Goal: Information Seeking & Learning: Learn about a topic

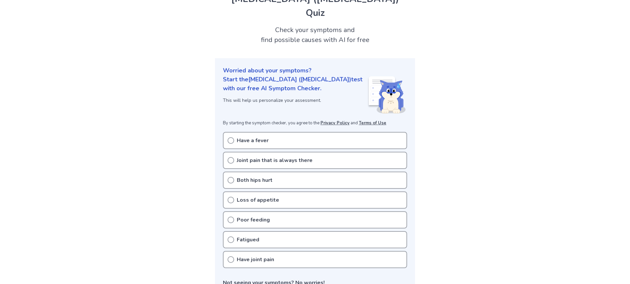
scroll to position [66, 0]
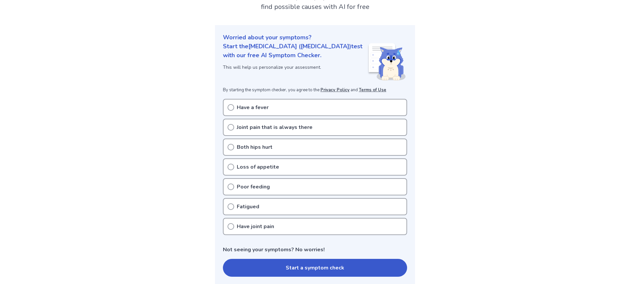
click at [268, 178] on div "Poor feeding" at bounding box center [315, 186] width 184 height 17
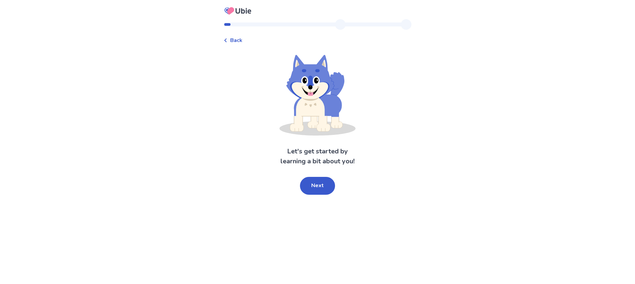
click at [234, 42] on div "Back" at bounding box center [233, 40] width 19 height 8
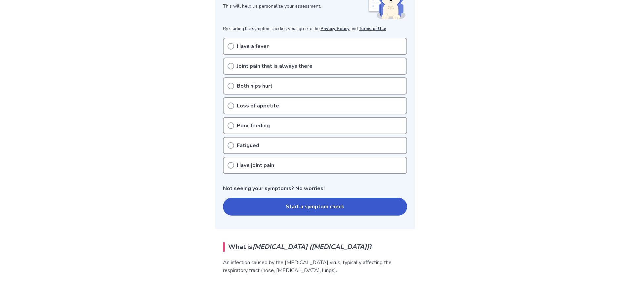
scroll to position [132, 0]
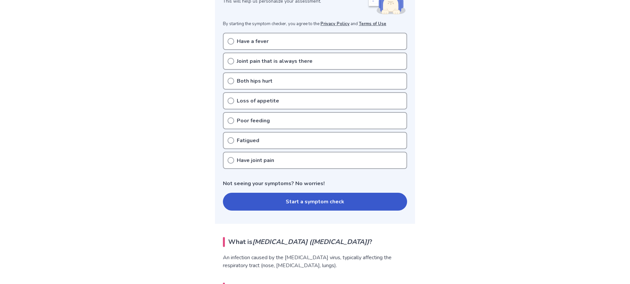
click at [275, 193] on button "Start a symptom check" at bounding box center [315, 202] width 184 height 18
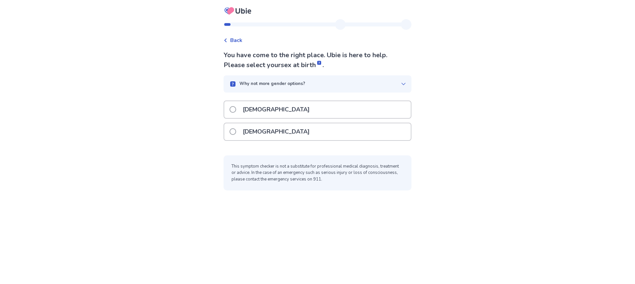
click at [278, 127] on div "Female" at bounding box center [317, 131] width 187 height 17
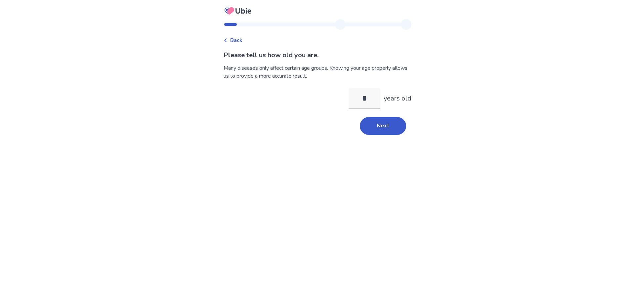
type input "**"
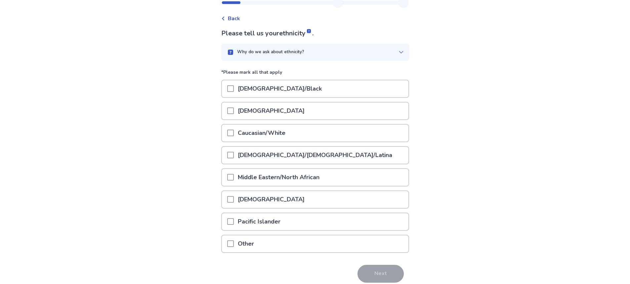
scroll to position [33, 0]
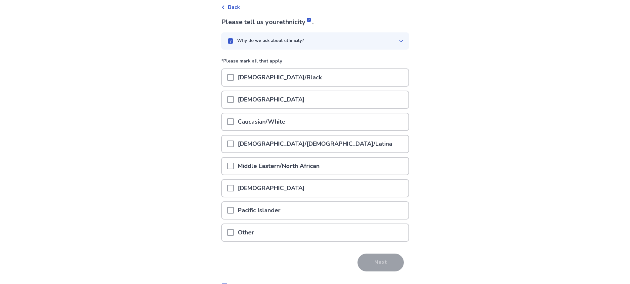
drag, startPoint x: 255, startPoint y: 125, endPoint x: 260, endPoint y: 123, distance: 4.5
click at [257, 124] on p "Caucasian/White" at bounding box center [262, 121] width 56 height 17
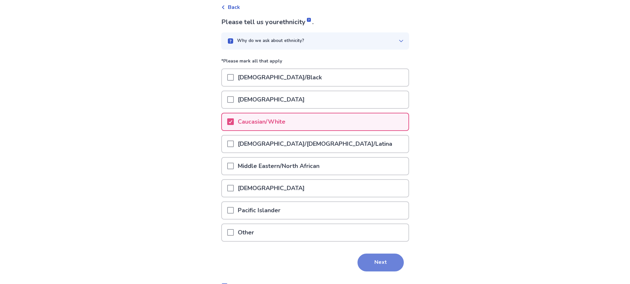
click at [381, 265] on button "Next" at bounding box center [381, 263] width 46 height 18
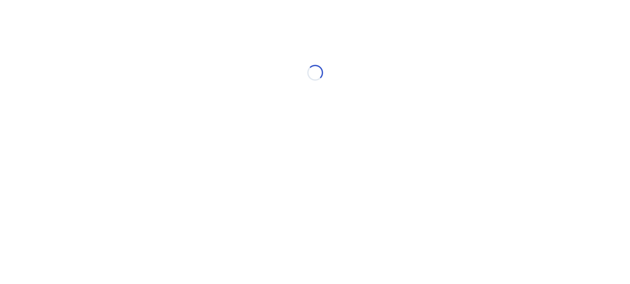
scroll to position [0, 0]
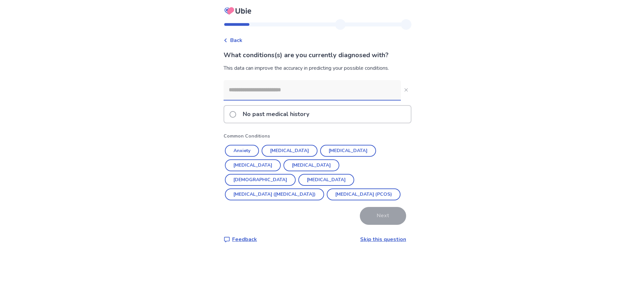
click at [291, 112] on p "No past medical history" at bounding box center [276, 114] width 74 height 17
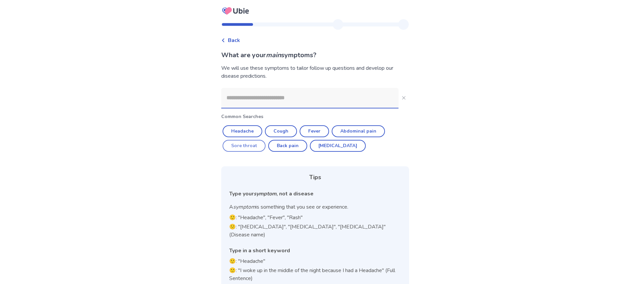
click at [256, 146] on button "Sore throat" at bounding box center [244, 146] width 43 height 12
type input "**********"
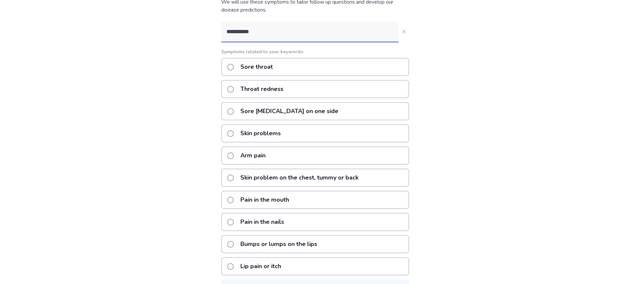
scroll to position [91, 0]
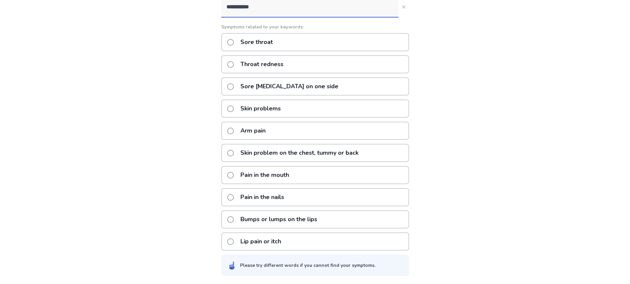
click at [275, 83] on p "Sore throat with pain on one side" at bounding box center [289, 86] width 106 height 17
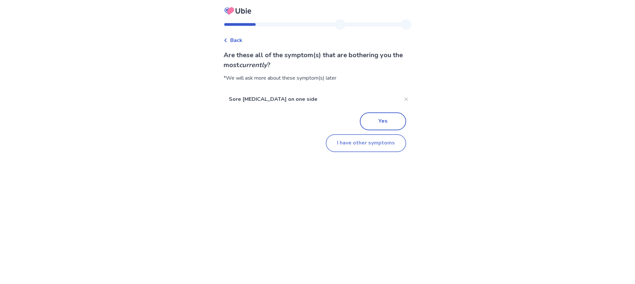
click at [376, 144] on button "I have other symptoms" at bounding box center [366, 143] width 80 height 18
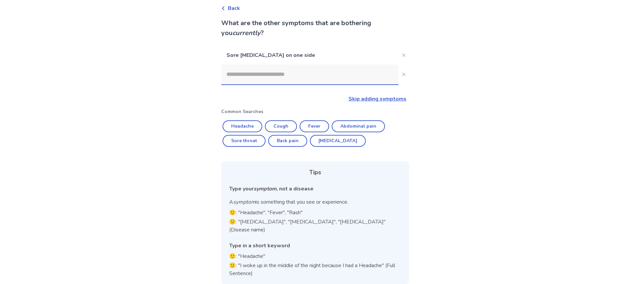
click at [276, 78] on input at bounding box center [309, 74] width 177 height 20
click at [259, 126] on button "Headache" at bounding box center [243, 126] width 40 height 12
type input "********"
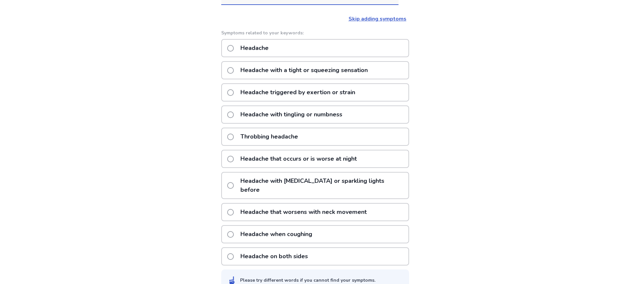
scroll to position [118, 0]
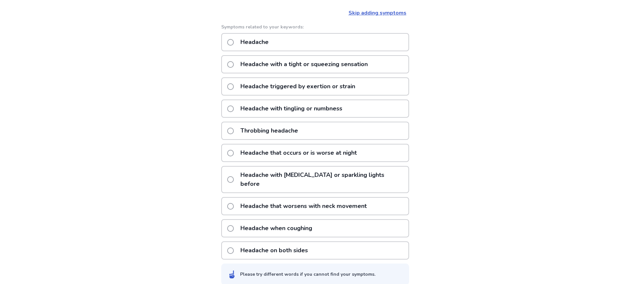
drag, startPoint x: 317, startPoint y: 231, endPoint x: 435, endPoint y: 185, distance: 125.8
click at [438, 189] on div "Back What are the other symptoms that are bothering you currently ? Sore throat…" at bounding box center [315, 87] width 630 height 411
click at [277, 69] on p "Headache with a tight or squeezing sensation" at bounding box center [303, 64] width 135 height 17
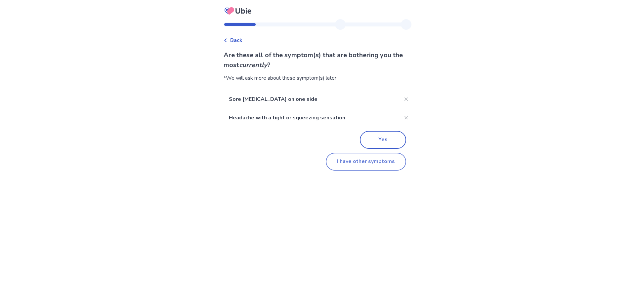
click at [368, 164] on button "I have other symptoms" at bounding box center [366, 162] width 80 height 18
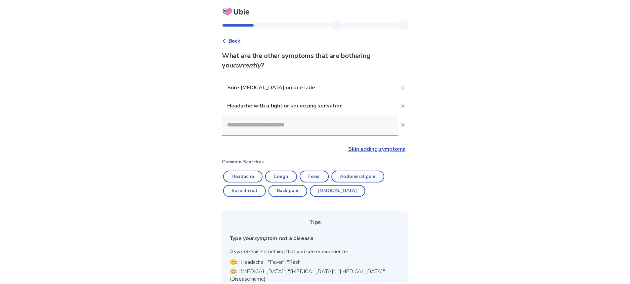
scroll to position [51, 0]
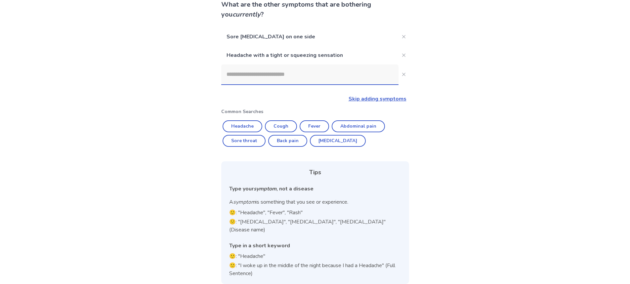
click at [292, 78] on input at bounding box center [309, 74] width 177 height 20
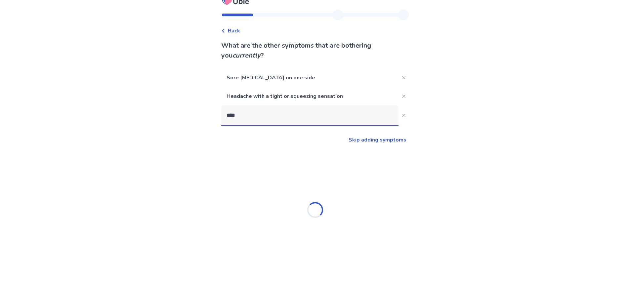
scroll to position [0, 0]
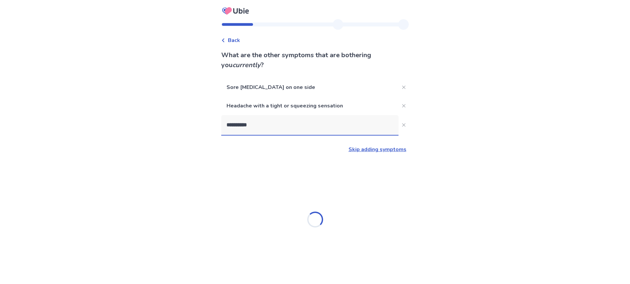
type input "**********"
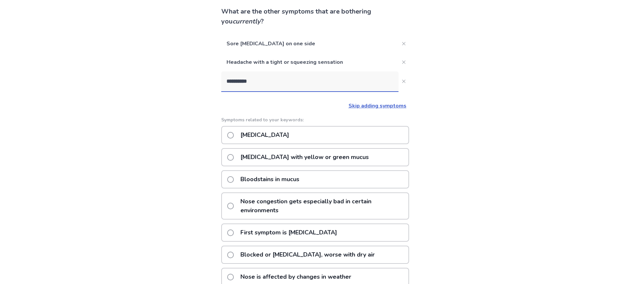
scroll to position [33, 0]
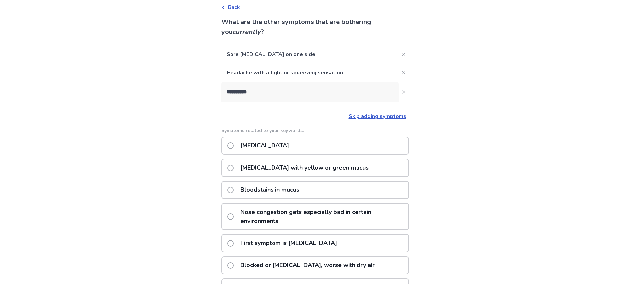
click at [320, 171] on p "Runny nose with yellow or green mucus" at bounding box center [304, 167] width 136 height 17
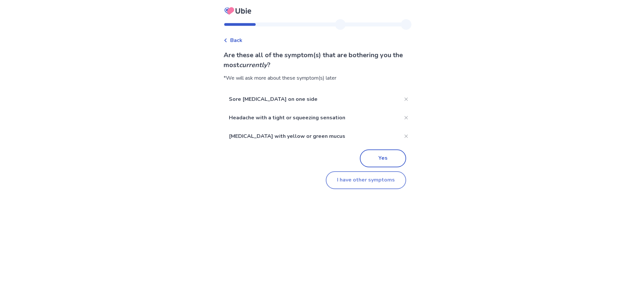
click at [371, 178] on button "I have other symptoms" at bounding box center [366, 180] width 80 height 18
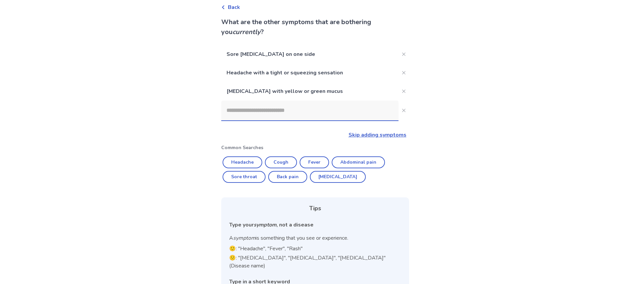
click at [340, 104] on input at bounding box center [309, 111] width 177 height 20
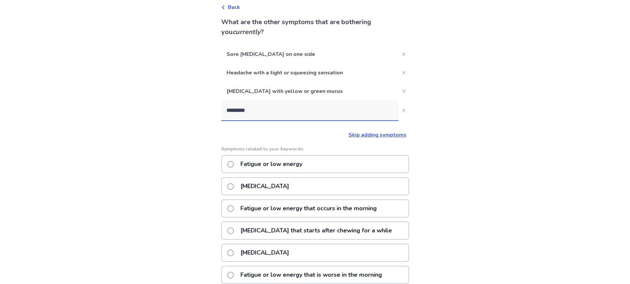
type input "*********"
click at [323, 163] on div "Fatigue or low energy" at bounding box center [315, 164] width 188 height 18
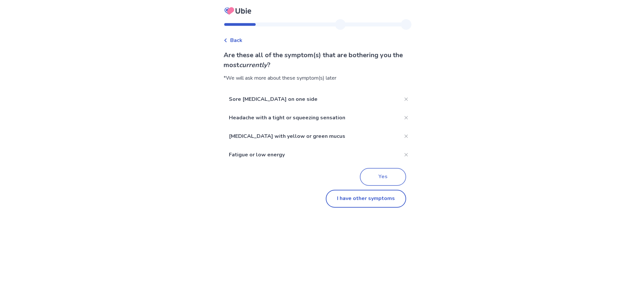
click at [375, 170] on button "Yes" at bounding box center [383, 177] width 46 height 18
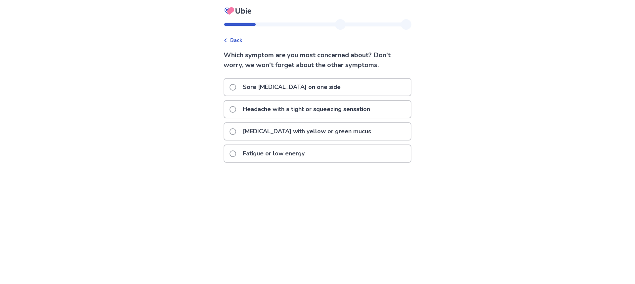
click at [330, 127] on p "Runny nose with yellow or green mucus" at bounding box center [307, 131] width 136 height 17
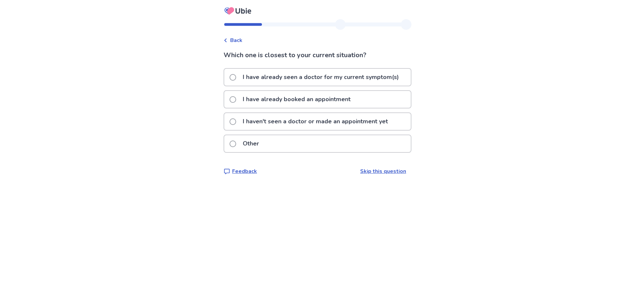
click at [274, 119] on p "I haven't seen a doctor or made an appointment yet" at bounding box center [315, 121] width 153 height 17
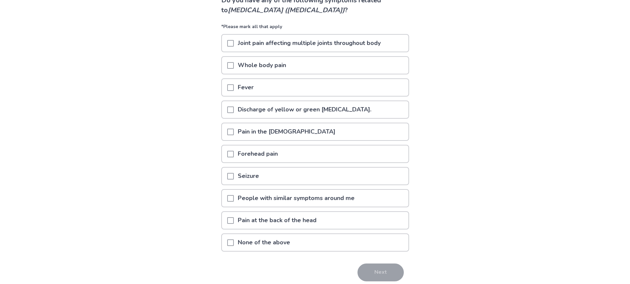
scroll to position [66, 0]
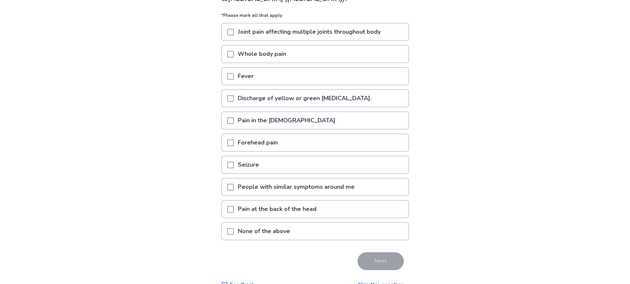
click at [281, 97] on p "Discharge of yellow or green [MEDICAL_DATA]." at bounding box center [305, 98] width 142 height 17
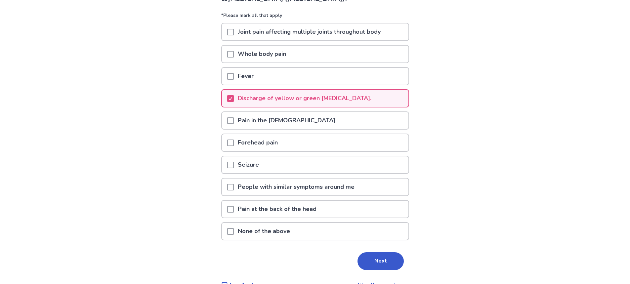
scroll to position [81, 0]
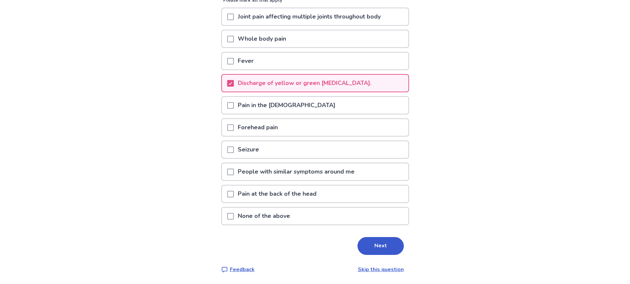
click at [294, 107] on p "Pain in the [DEMOGRAPHIC_DATA]" at bounding box center [287, 105] width 106 height 17
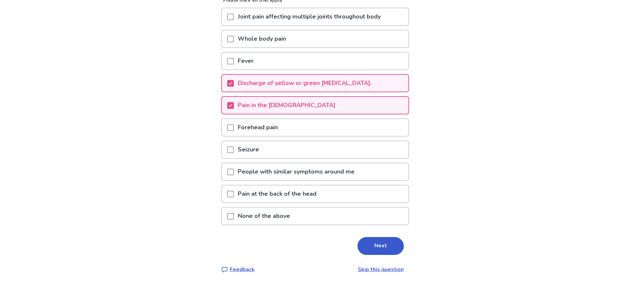
click at [292, 127] on div "Forehead pain" at bounding box center [315, 127] width 187 height 17
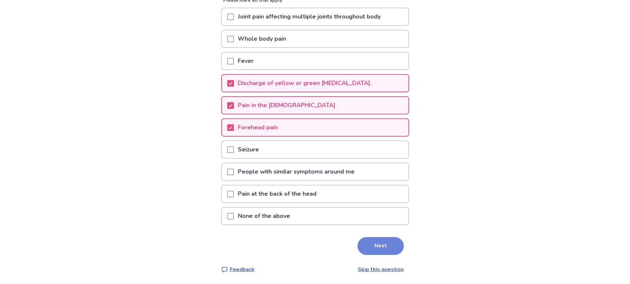
click at [369, 239] on button "Next" at bounding box center [381, 246] width 46 height 18
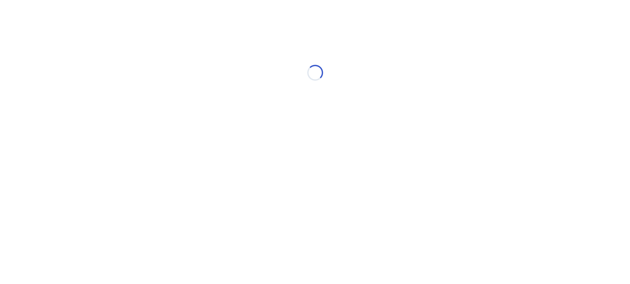
scroll to position [0, 0]
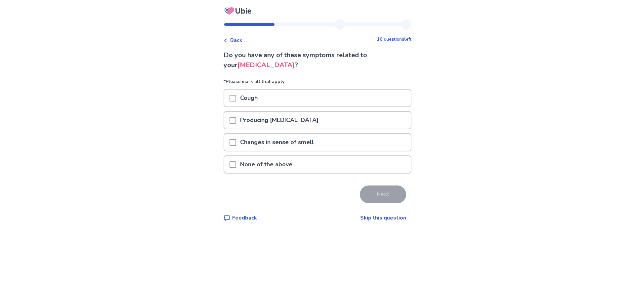
click at [317, 118] on div "Producing phlegm" at bounding box center [317, 120] width 187 height 17
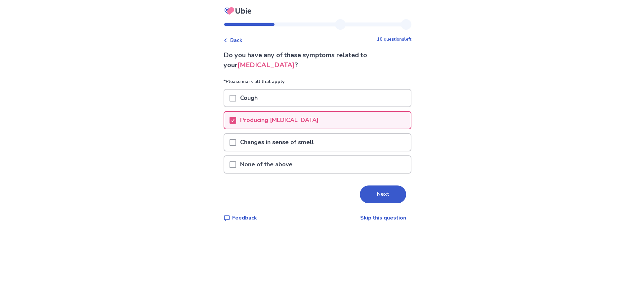
click at [332, 141] on div "Changes in sense of smell" at bounding box center [317, 142] width 187 height 17
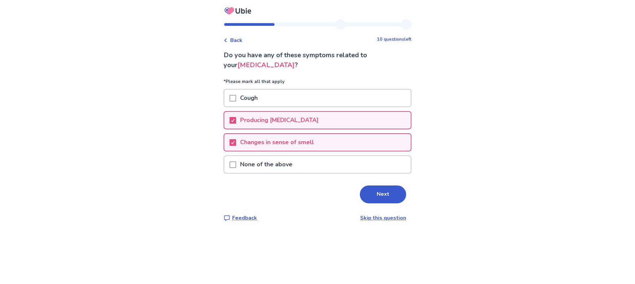
click at [388, 193] on button "Next" at bounding box center [383, 195] width 46 height 18
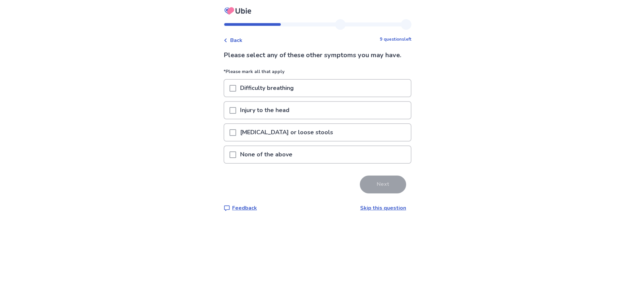
drag, startPoint x: 340, startPoint y: 150, endPoint x: 344, endPoint y: 149, distance: 3.7
click at [342, 150] on div "None of the above" at bounding box center [317, 154] width 187 height 17
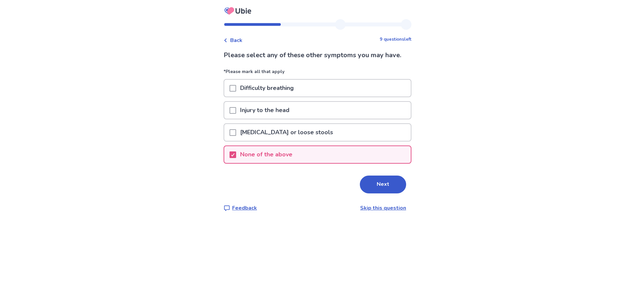
click at [380, 180] on button "Next" at bounding box center [383, 185] width 46 height 18
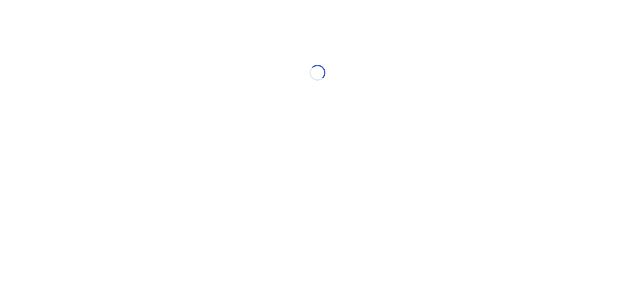
select select "*"
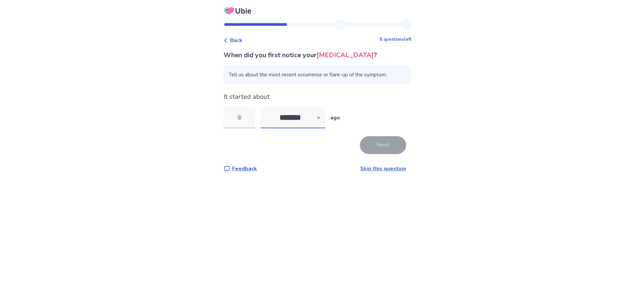
click at [315, 121] on select "******* ****** ******* ******** *******" at bounding box center [293, 117] width 64 height 21
click at [265, 107] on select "******* ****** ******* ******** *******" at bounding box center [293, 117] width 64 height 21
click at [304, 112] on select "******* ****** ******* ******** *******" at bounding box center [293, 117] width 64 height 21
click at [248, 123] on input "tel" at bounding box center [240, 117] width 32 height 21
type input "*"
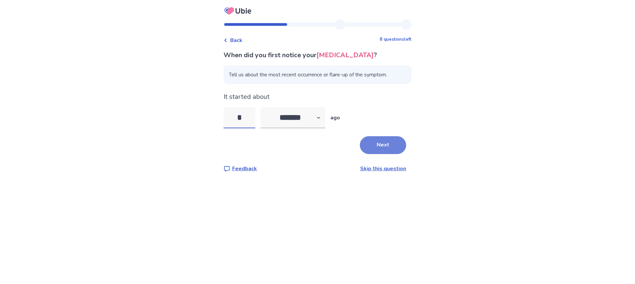
type input "*"
drag, startPoint x: 378, startPoint y: 150, endPoint x: 380, endPoint y: 146, distance: 4.1
click at [378, 150] on button "Next" at bounding box center [383, 145] width 46 height 18
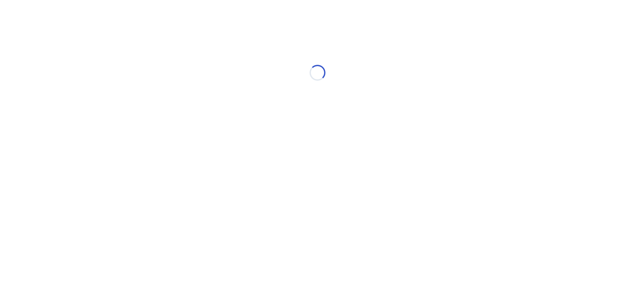
select select "*"
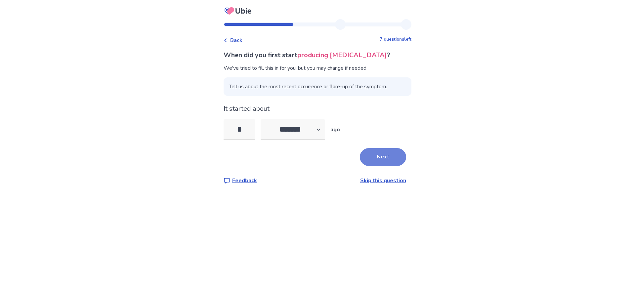
click at [379, 152] on button "Next" at bounding box center [383, 157] width 46 height 18
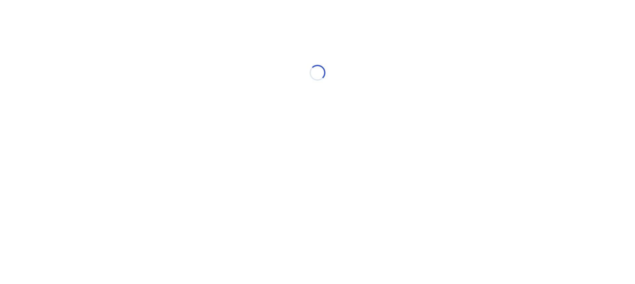
select select "*"
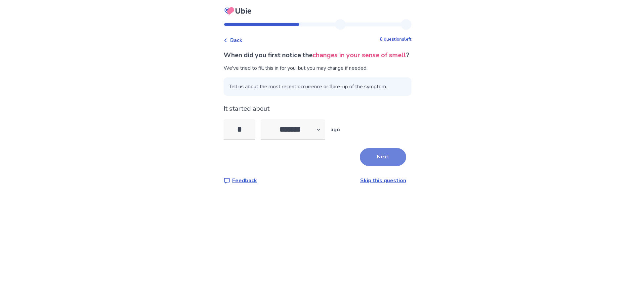
click at [375, 166] on button "Next" at bounding box center [383, 157] width 46 height 18
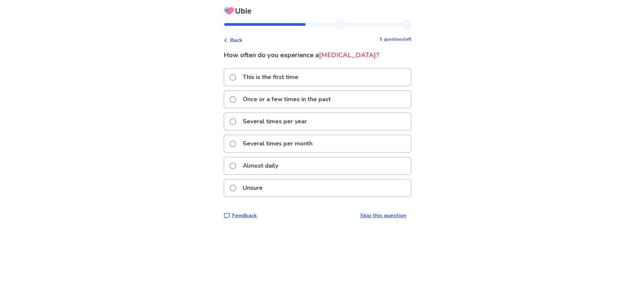
click at [276, 121] on p "Several times per year" at bounding box center [275, 121] width 72 height 17
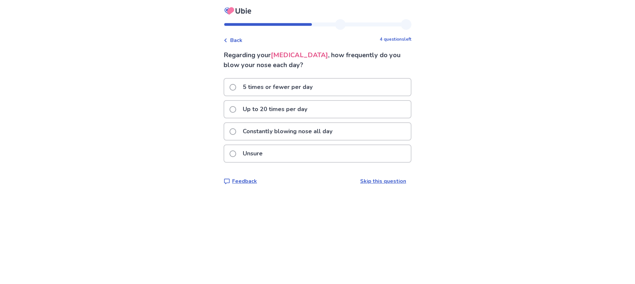
click at [277, 113] on p "Up to 20 times per day" at bounding box center [275, 109] width 72 height 17
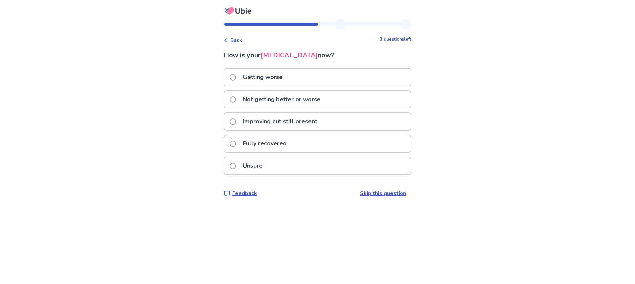
drag, startPoint x: 291, startPoint y: 88, endPoint x: 215, endPoint y: 114, distance: 80.6
click at [215, 114] on div "Back 3 questions left How is your runny nose now? Getting worse Not getting bet…" at bounding box center [317, 142] width 635 height 284
click at [259, 76] on p "Getting worse" at bounding box center [263, 77] width 48 height 17
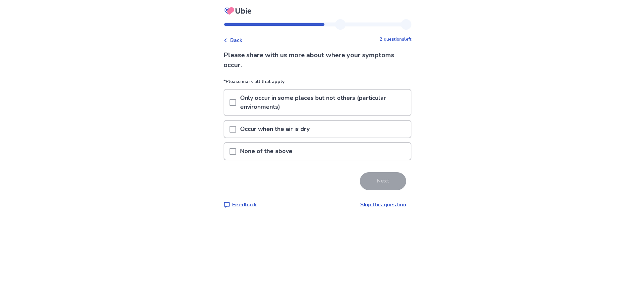
click at [312, 85] on p "*Please mark all that apply" at bounding box center [318, 83] width 188 height 11
click at [288, 150] on p "None of the above" at bounding box center [266, 151] width 60 height 17
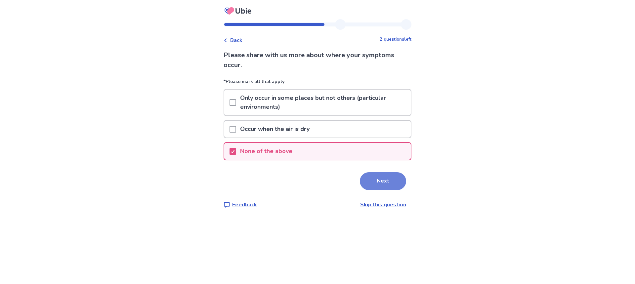
click at [373, 184] on button "Next" at bounding box center [383, 181] width 46 height 18
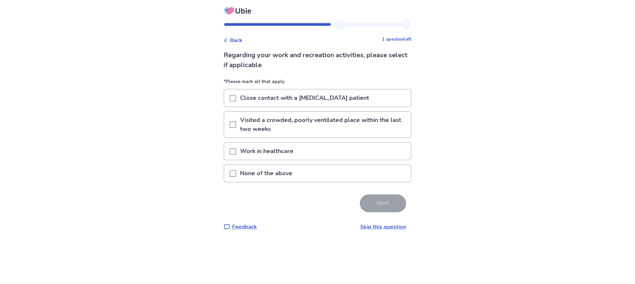
click at [236, 127] on span at bounding box center [233, 124] width 7 height 7
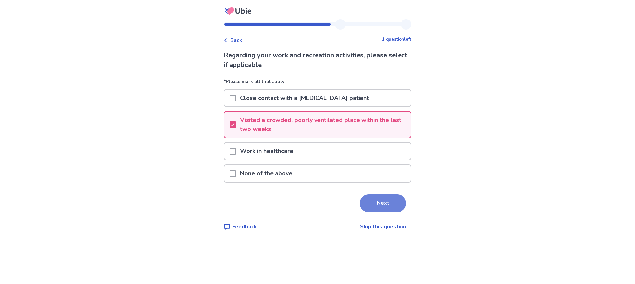
click at [384, 206] on button "Next" at bounding box center [383, 203] width 46 height 18
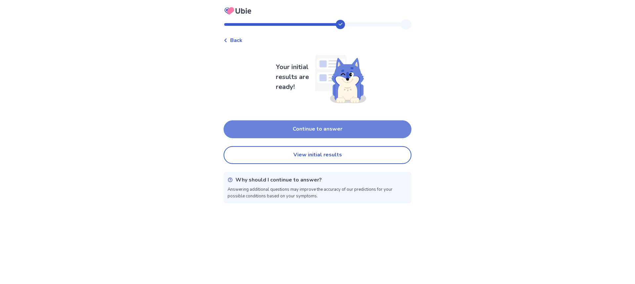
click at [339, 125] on button "Continue to answer" at bounding box center [318, 129] width 188 height 18
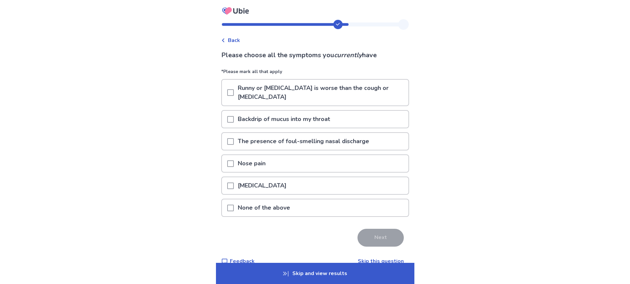
scroll to position [13, 0]
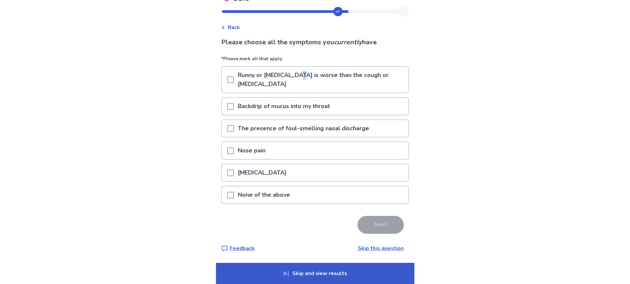
click at [303, 77] on p "Runny or blocked nose is worse than the cough or throat pain" at bounding box center [321, 80] width 175 height 26
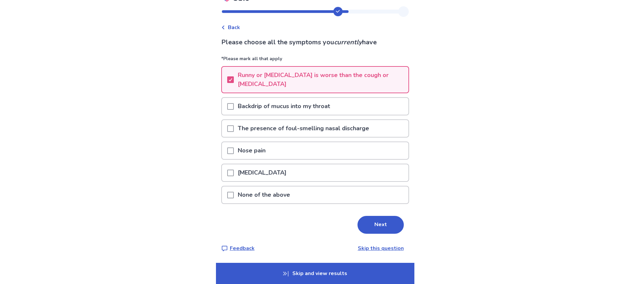
click at [469, 85] on div "Back Please choose all the symptoms you currently have *Please mark all that ap…" at bounding box center [315, 135] width 630 height 297
click at [298, 103] on p "Backdrip of mucus into my throat" at bounding box center [284, 106] width 100 height 17
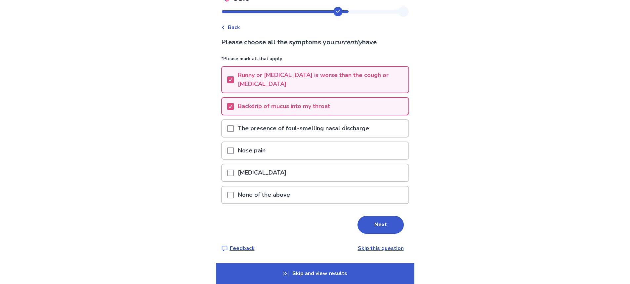
click at [280, 174] on div "Nasal voice" at bounding box center [315, 172] width 187 height 17
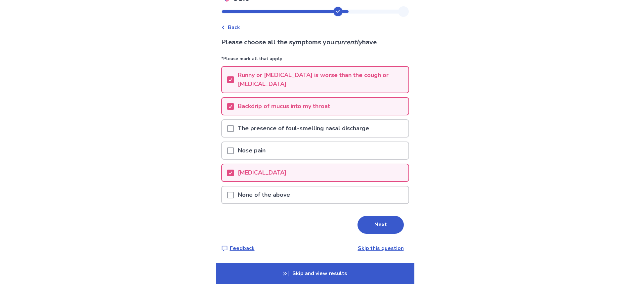
click at [380, 225] on button "Next" at bounding box center [381, 225] width 46 height 18
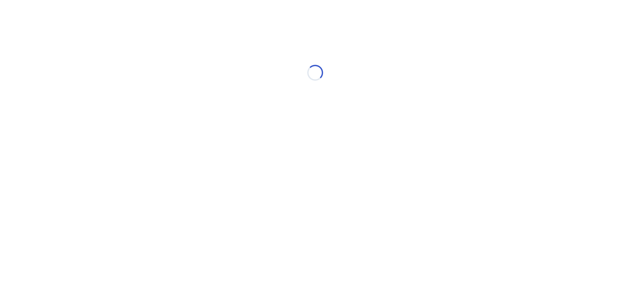
scroll to position [0, 0]
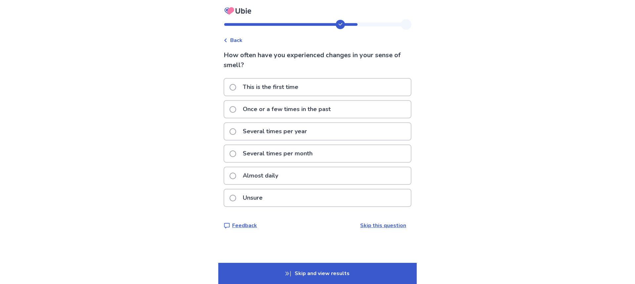
drag, startPoint x: 271, startPoint y: 187, endPoint x: 276, endPoint y: 188, distance: 5.5
click at [272, 187] on div "Almost daily" at bounding box center [318, 178] width 188 height 22
click at [277, 198] on div "Unsure" at bounding box center [317, 198] width 187 height 17
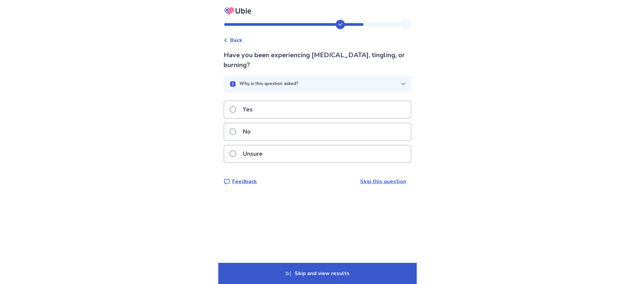
click at [275, 112] on div "Yes" at bounding box center [317, 109] width 187 height 17
click at [291, 114] on div "Yes" at bounding box center [317, 109] width 187 height 17
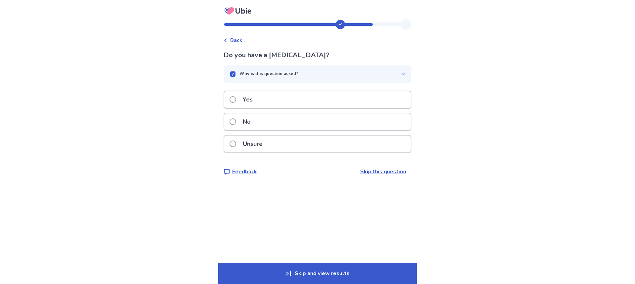
click at [288, 96] on div "Yes" at bounding box center [317, 99] width 187 height 17
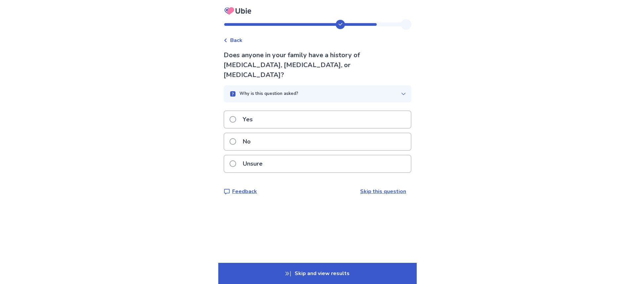
click at [285, 111] on div "Yes" at bounding box center [317, 119] width 187 height 17
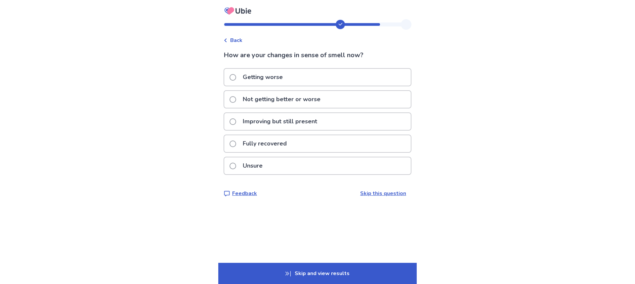
click at [282, 164] on div "Unsure" at bounding box center [317, 165] width 187 height 17
click at [324, 122] on div "Improving but still present" at bounding box center [317, 121] width 187 height 17
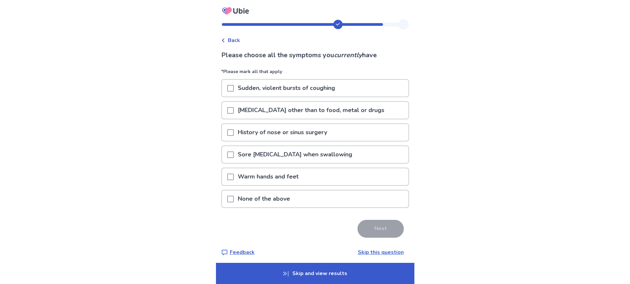
click at [380, 136] on div "History of nose or sinus surgery" at bounding box center [315, 132] width 187 height 17
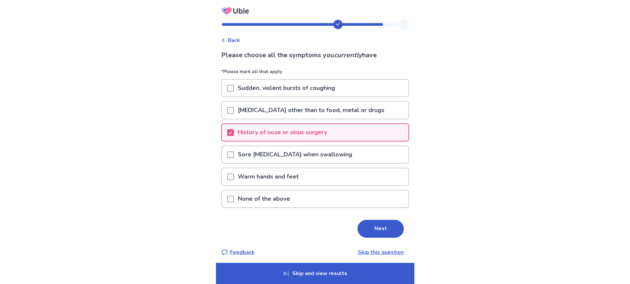
drag, startPoint x: 242, startPoint y: 137, endPoint x: 410, endPoint y: 107, distance: 171.0
click at [245, 135] on p "History of nose or sinus surgery" at bounding box center [282, 132] width 97 height 17
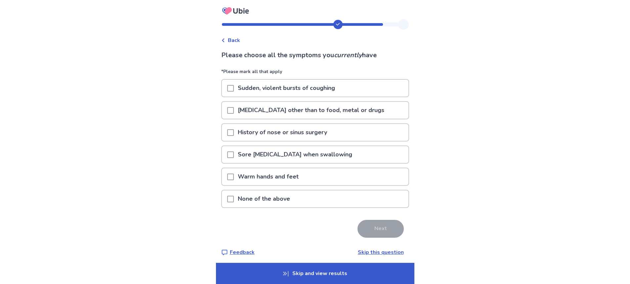
drag, startPoint x: 462, startPoint y: 112, endPoint x: 478, endPoint y: 111, distance: 15.3
click at [465, 111] on div "Back Please choose all the symptoms you currently have *Please mark all that ap…" at bounding box center [315, 144] width 630 height 288
click at [368, 158] on div "Sore throat with pain when swallowing" at bounding box center [315, 154] width 187 height 17
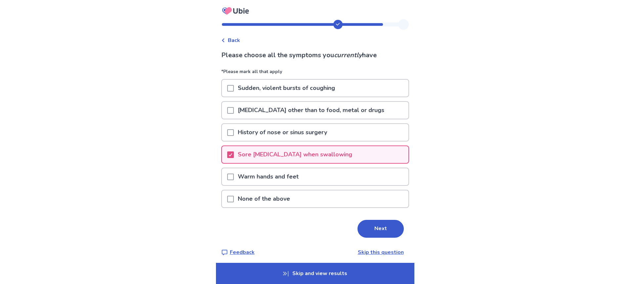
click at [345, 178] on div "Warm hands and feet" at bounding box center [315, 176] width 187 height 17
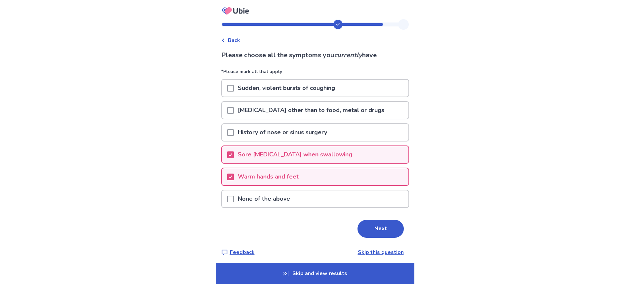
drag, startPoint x: 366, startPoint y: 228, endPoint x: 365, endPoint y: 224, distance: 4.2
click at [365, 224] on button "Next" at bounding box center [381, 229] width 46 height 18
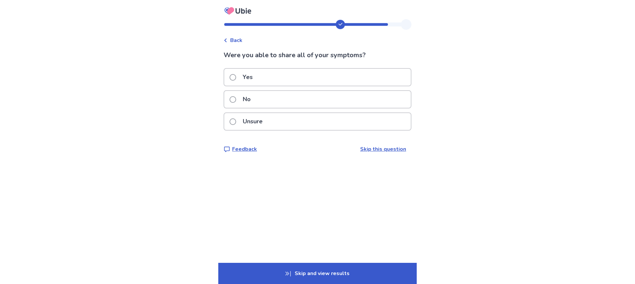
click at [258, 124] on p "Unsure" at bounding box center [253, 121] width 28 height 17
